Goal: Transaction & Acquisition: Purchase product/service

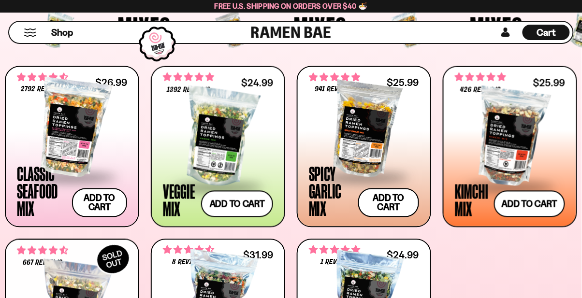
scroll to position [322, 0]
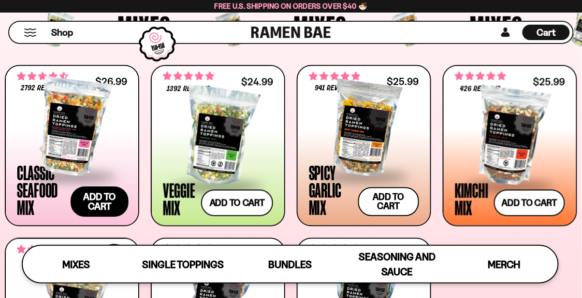
click at [100, 199] on button "Add to cart Add — Regular price $26.99 Regular price Sale price $26.99 Unit pri…" at bounding box center [100, 202] width 58 height 30
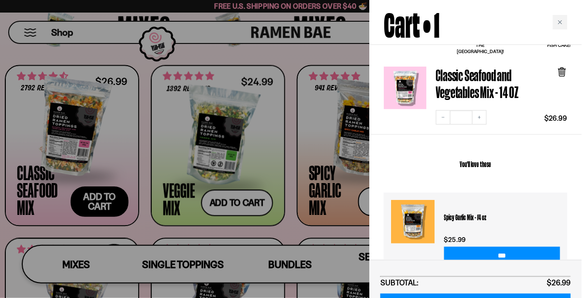
scroll to position [83, 0]
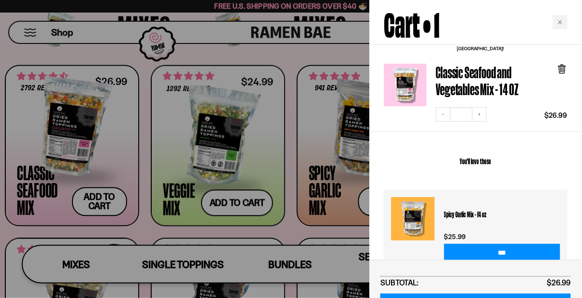
click at [303, 53] on div at bounding box center [291, 149] width 582 height 298
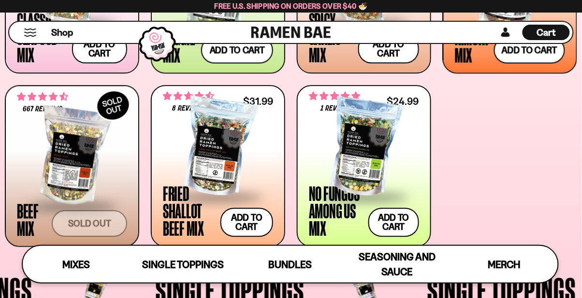
scroll to position [476, 0]
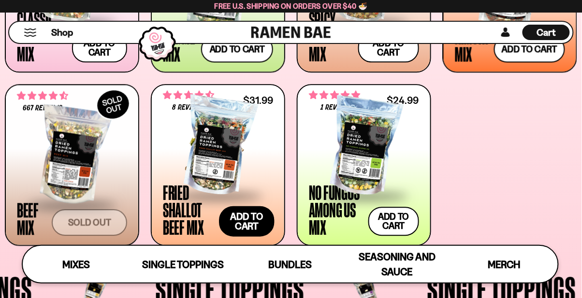
click at [258, 222] on button "Add to cart Add — Regular price $31.99 Regular price Sale price $31.99 Unit pri…" at bounding box center [247, 221] width 56 height 30
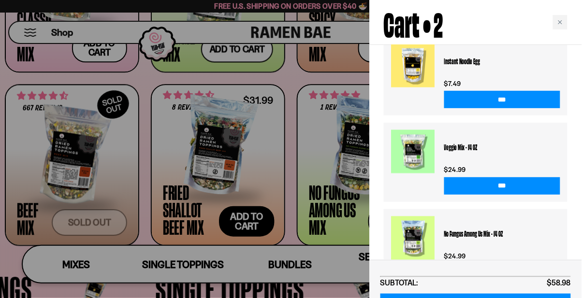
scroll to position [323, 0]
